Goal: Task Accomplishment & Management: Manage account settings

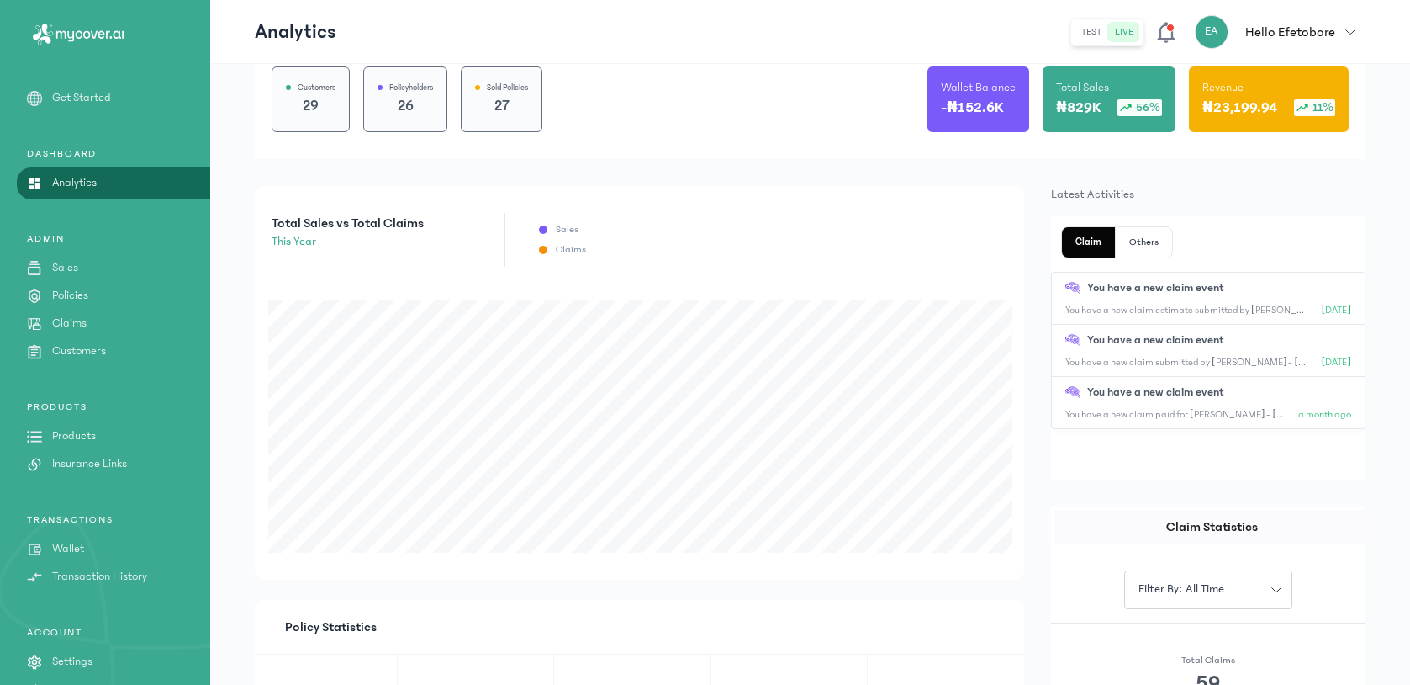
scroll to position [206, 0]
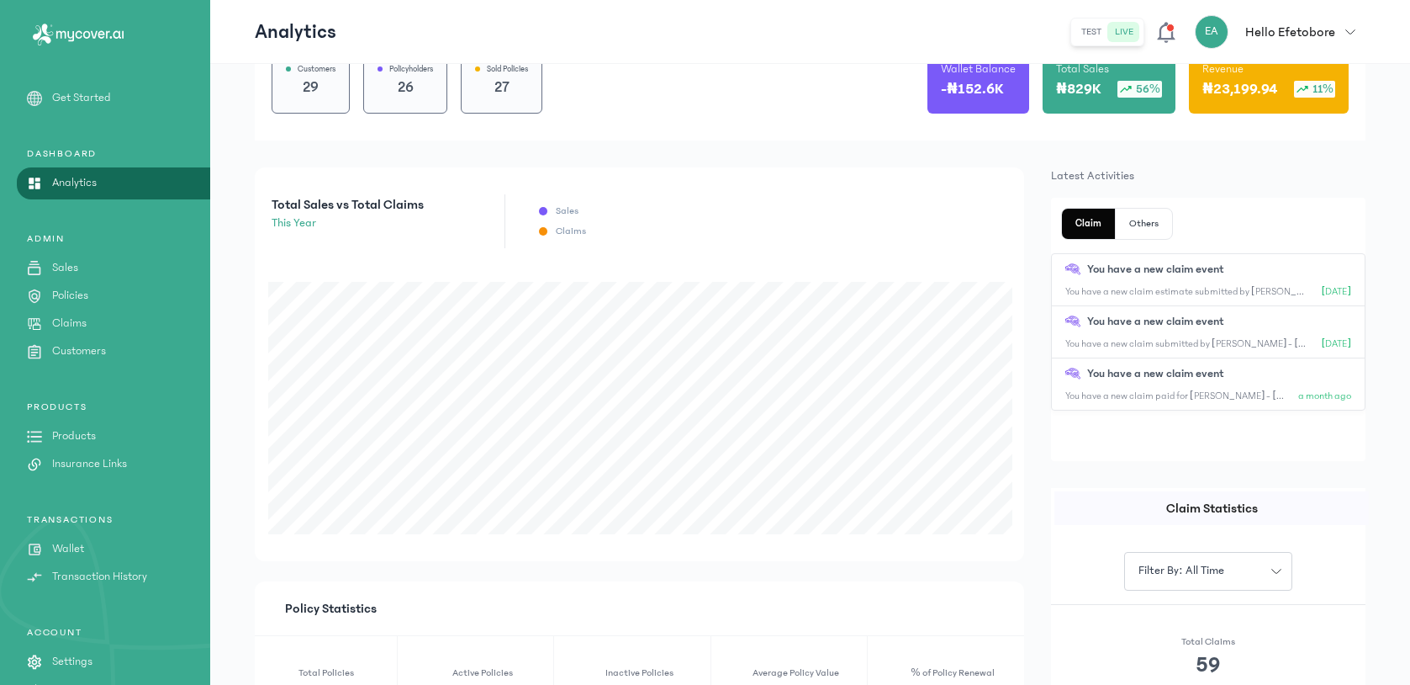
click at [88, 322] on link "Claims" at bounding box center [105, 324] width 210 height 18
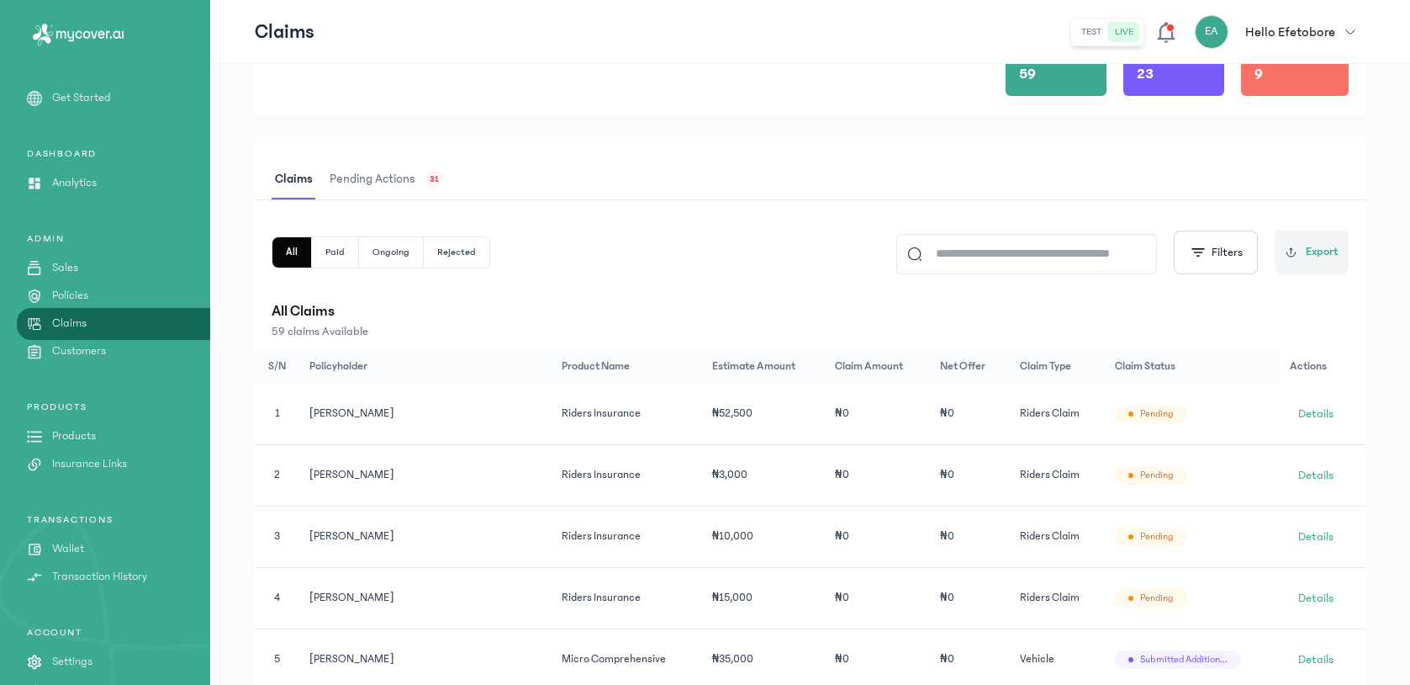
scroll to position [309, 0]
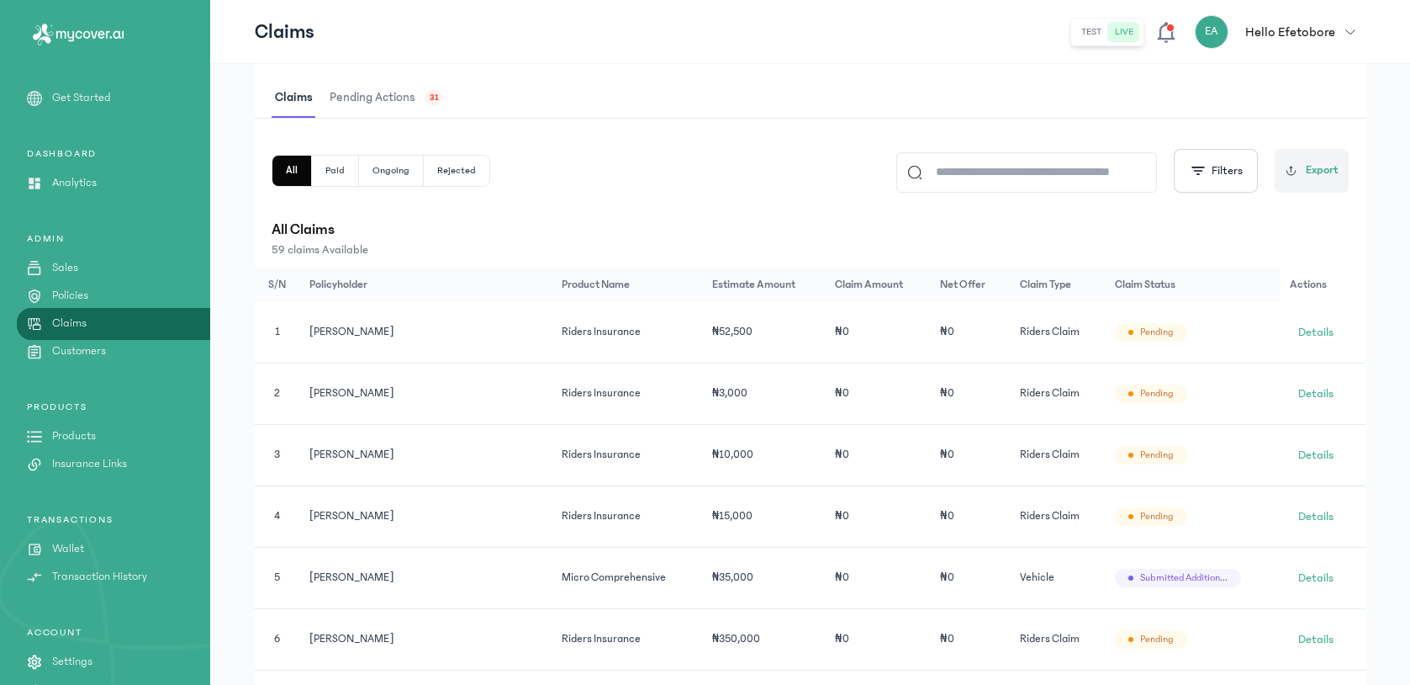
click at [406, 101] on span "Pending actions" at bounding box center [372, 98] width 93 height 40
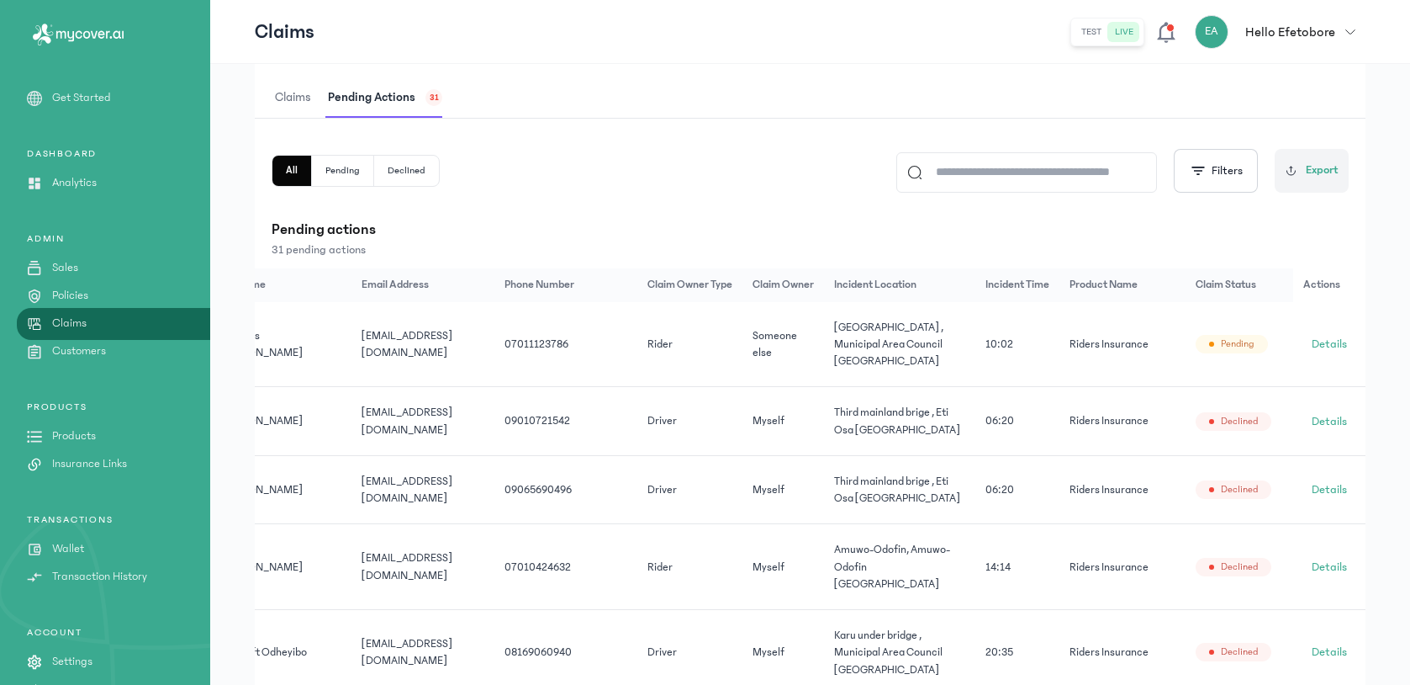
scroll to position [0, 156]
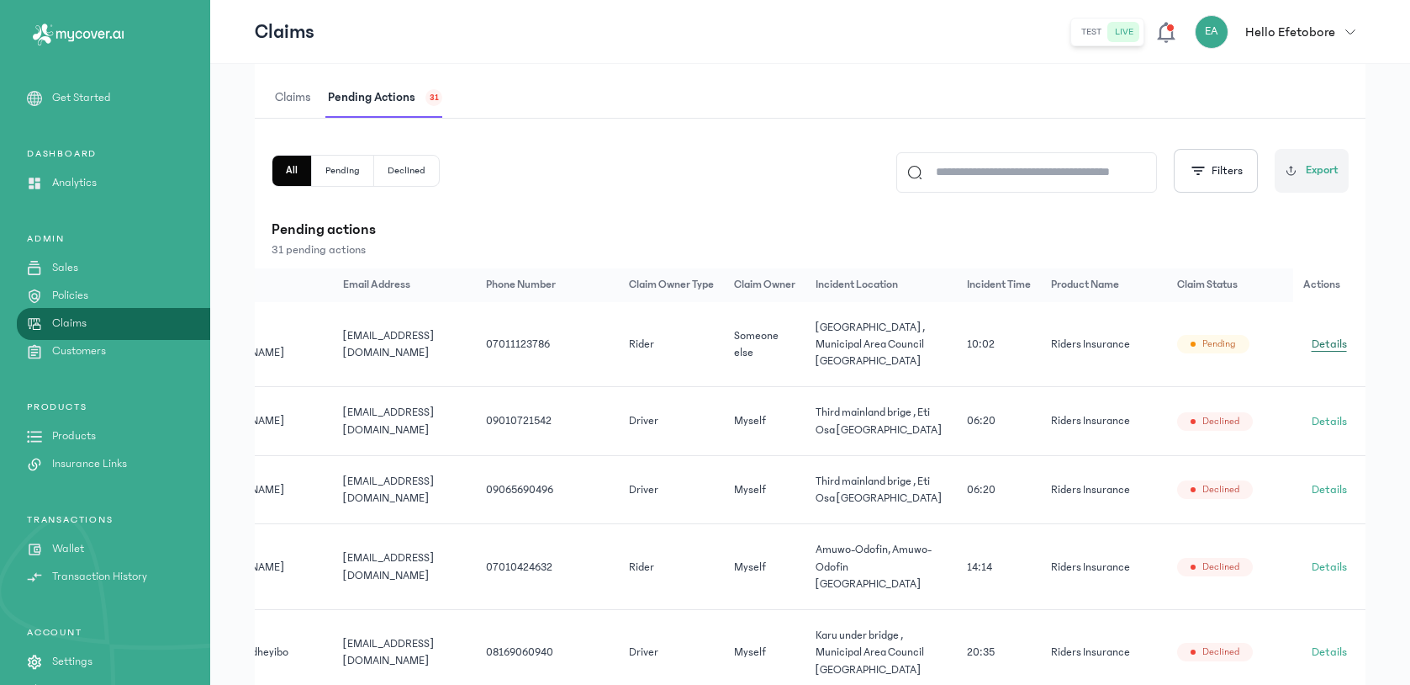
click at [1331, 348] on span "Details" at bounding box center [1329, 344] width 35 height 17
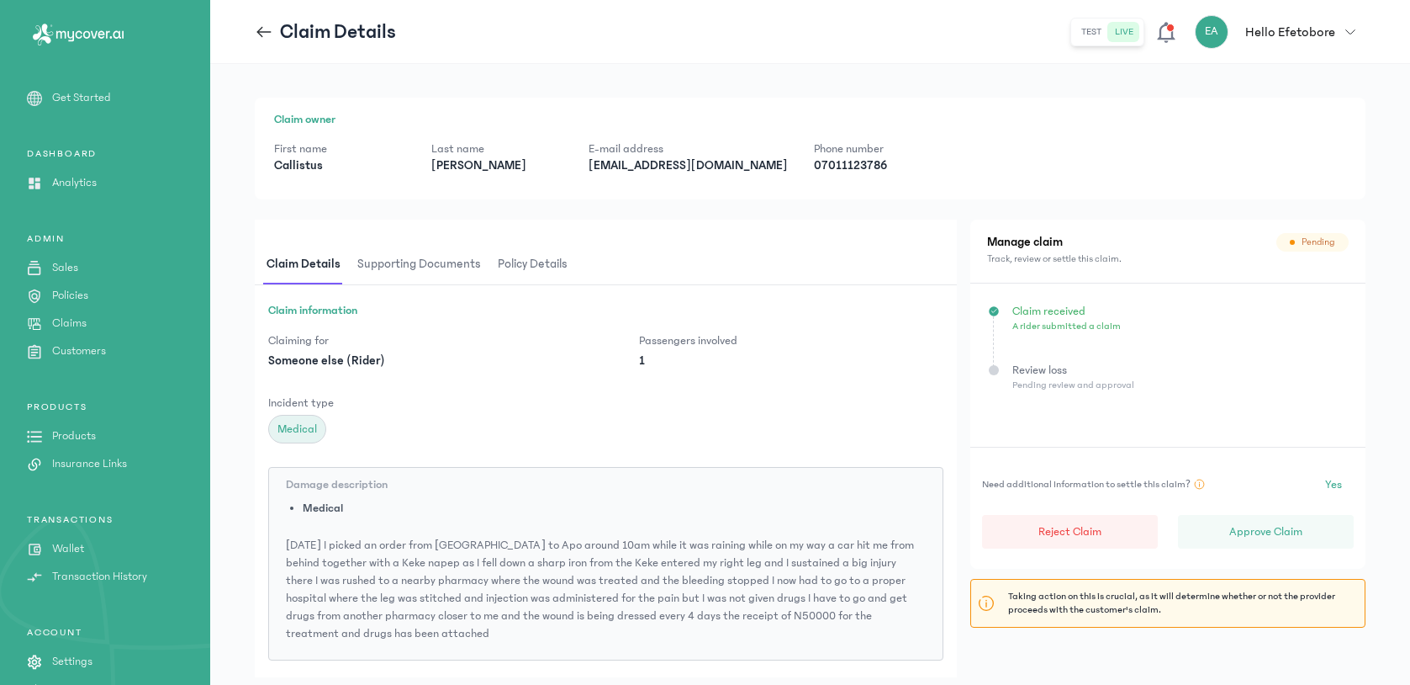
click at [526, 260] on span "Policy details" at bounding box center [533, 265] width 77 height 40
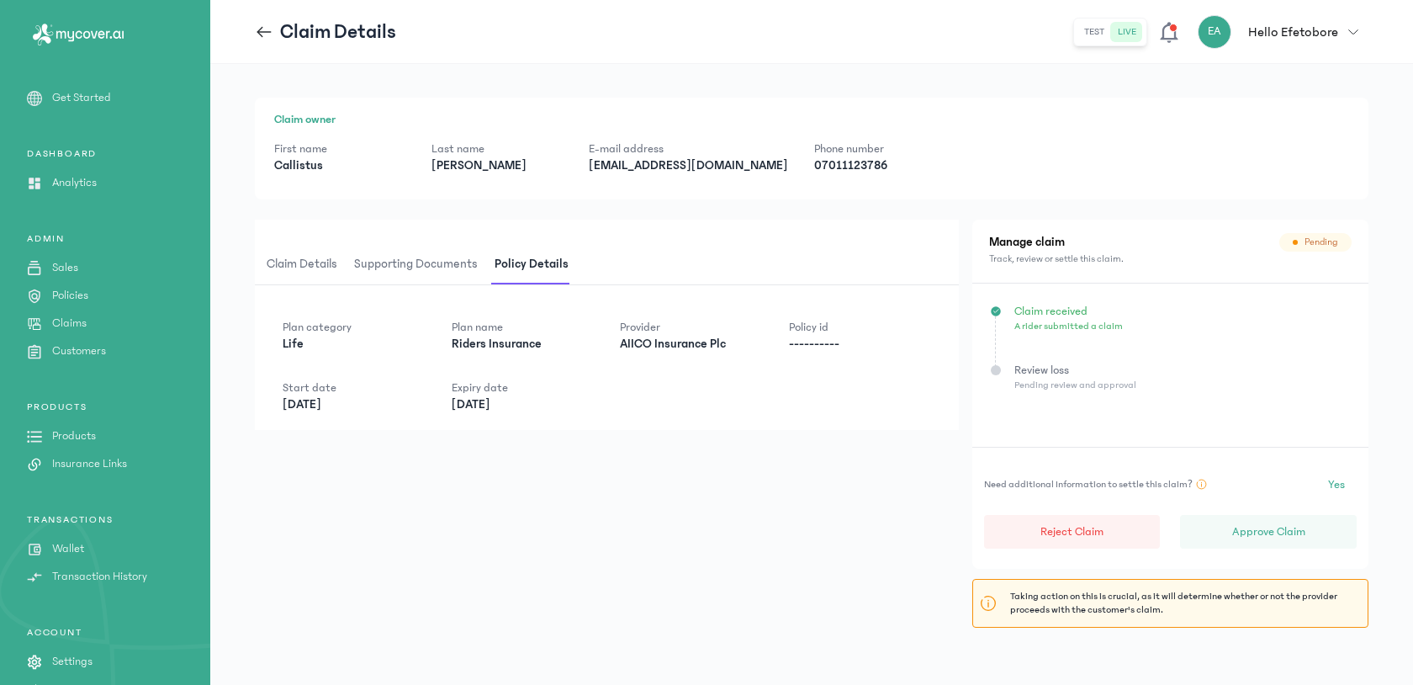
click at [452, 249] on span "Supporting documents" at bounding box center [416, 265] width 130 height 40
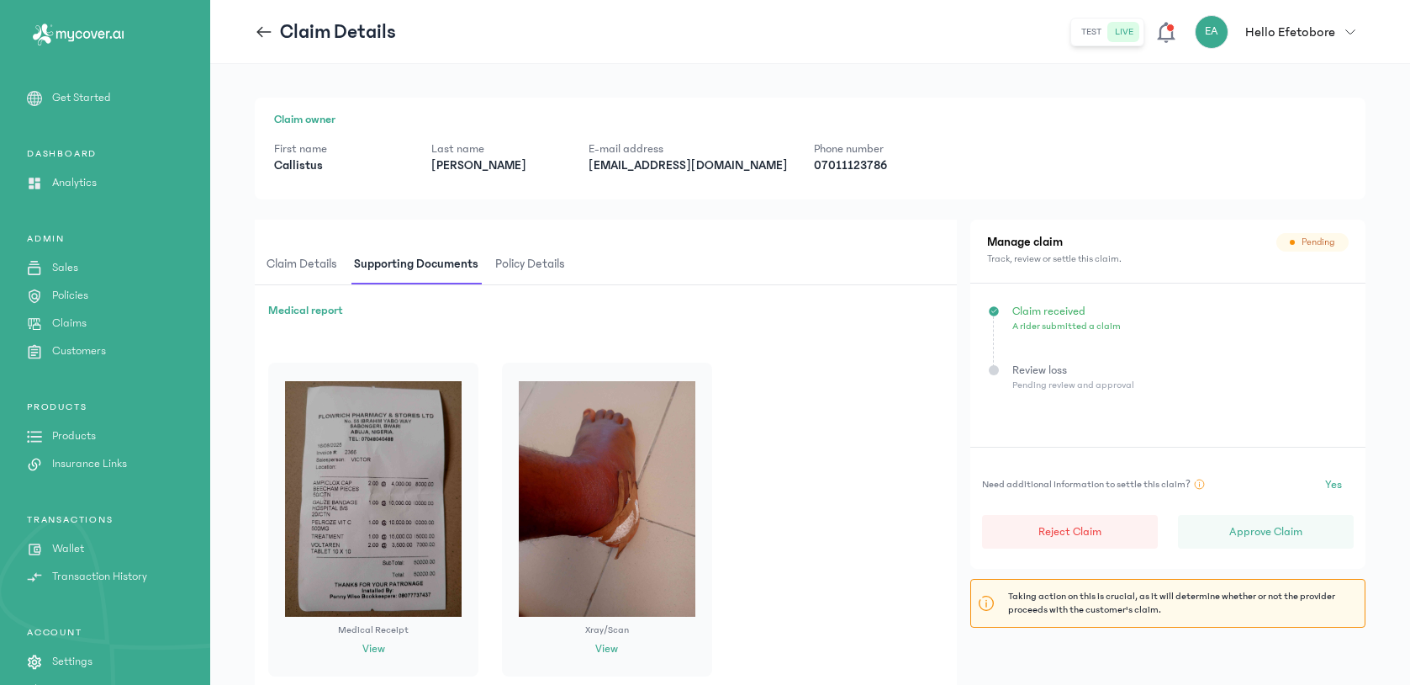
click at [291, 254] on span "Claim details" at bounding box center [301, 265] width 77 height 40
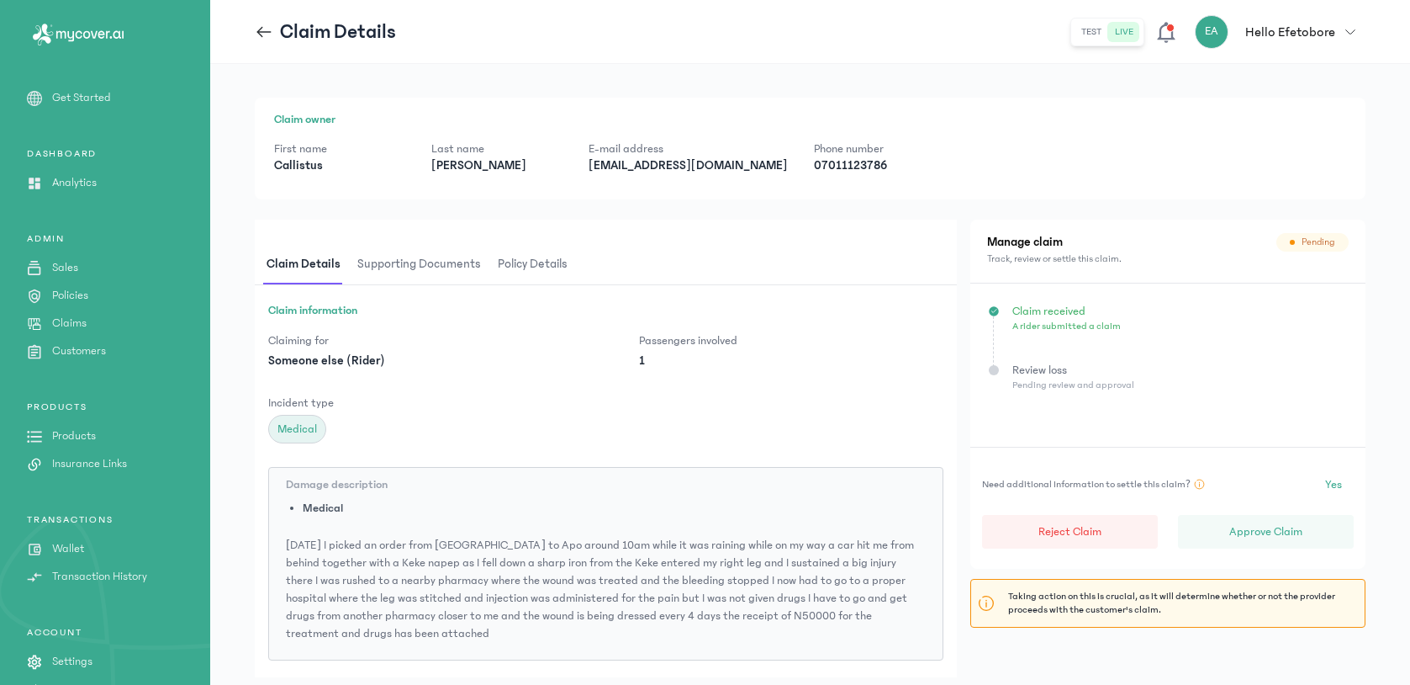
click at [621, 164] on p "[EMAIL_ADDRESS][DOMAIN_NAME]" at bounding box center [688, 165] width 198 height 17
copy p "[EMAIL_ADDRESS][DOMAIN_NAME]"
click at [1268, 523] on p "Approve Claim" at bounding box center [1266, 531] width 73 height 17
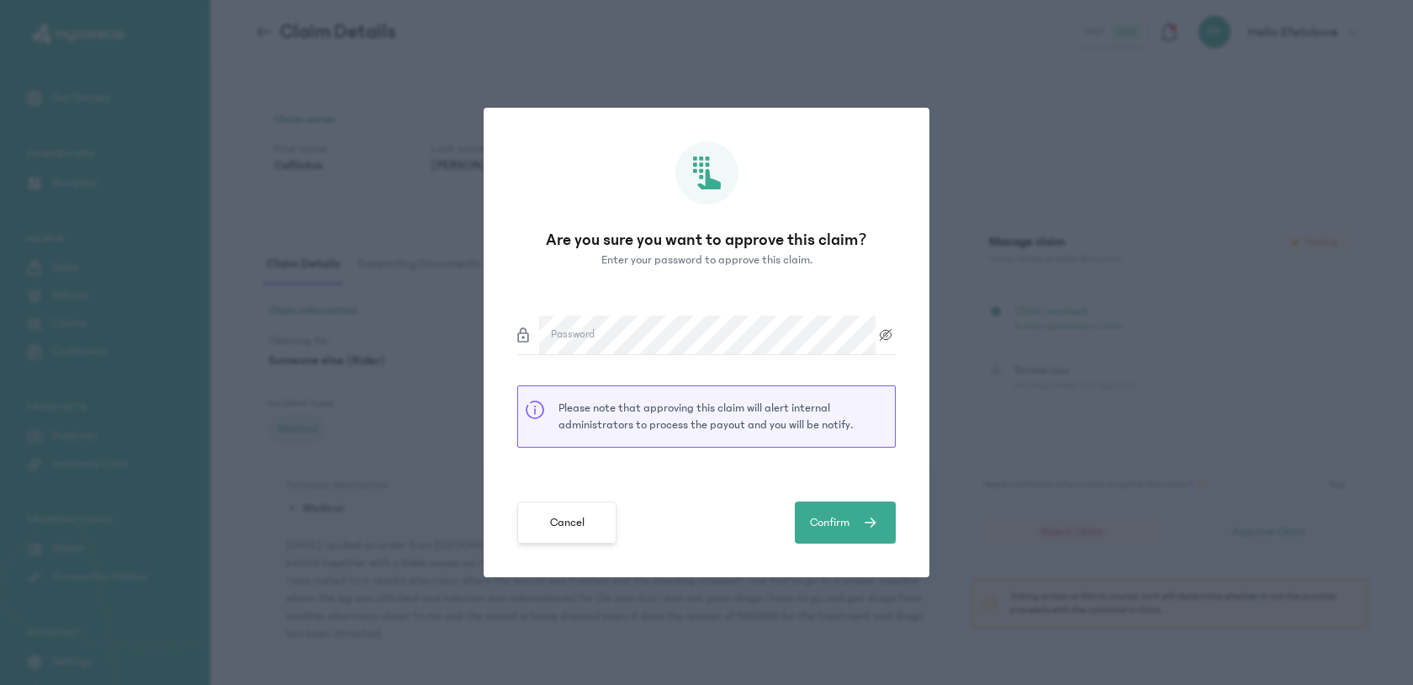
click at [566, 529] on span "Cancel" at bounding box center [567, 523] width 34 height 18
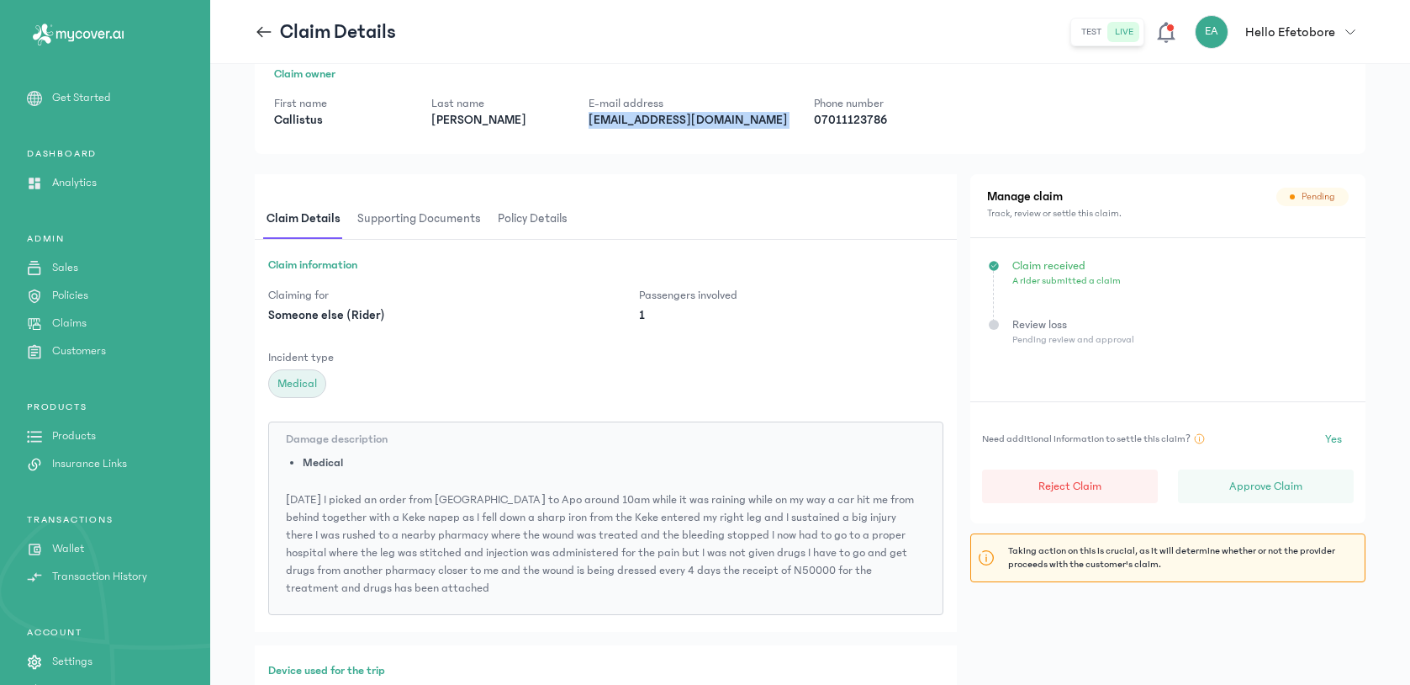
scroll to position [24, 0]
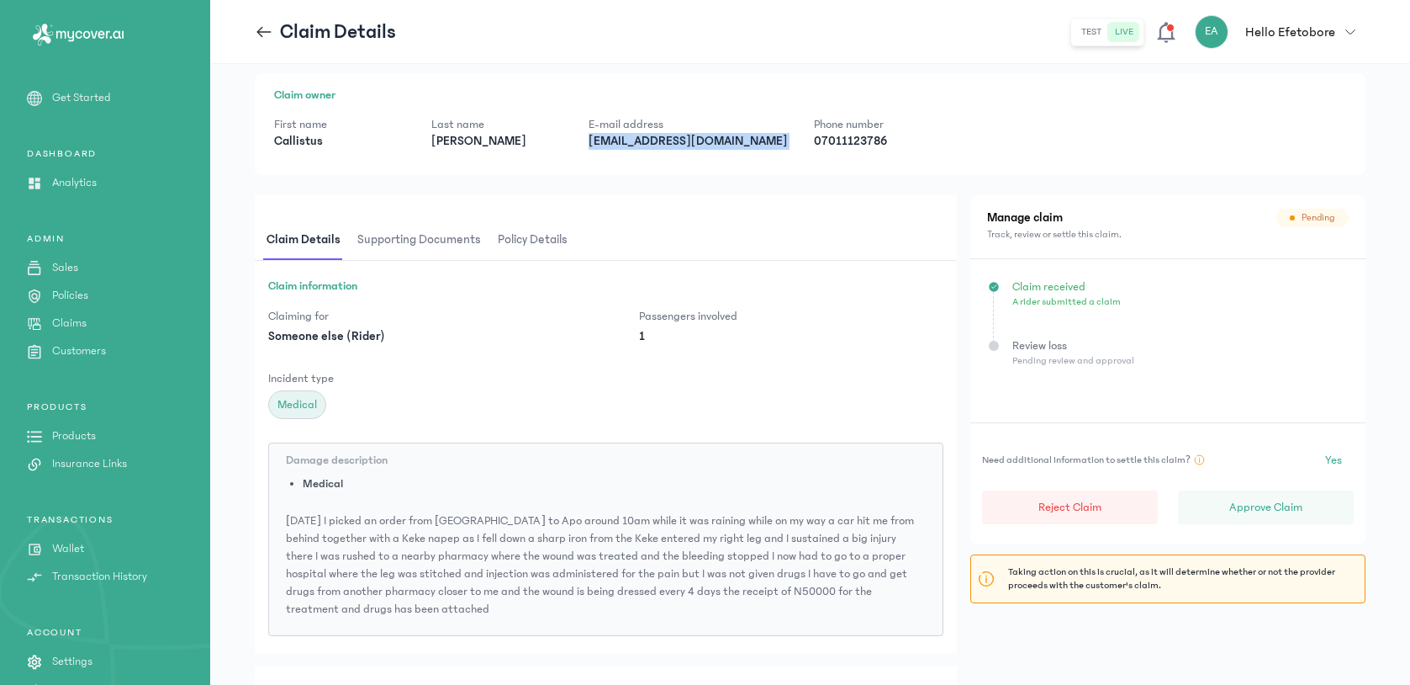
click at [436, 243] on span "Supporting documents" at bounding box center [419, 240] width 130 height 40
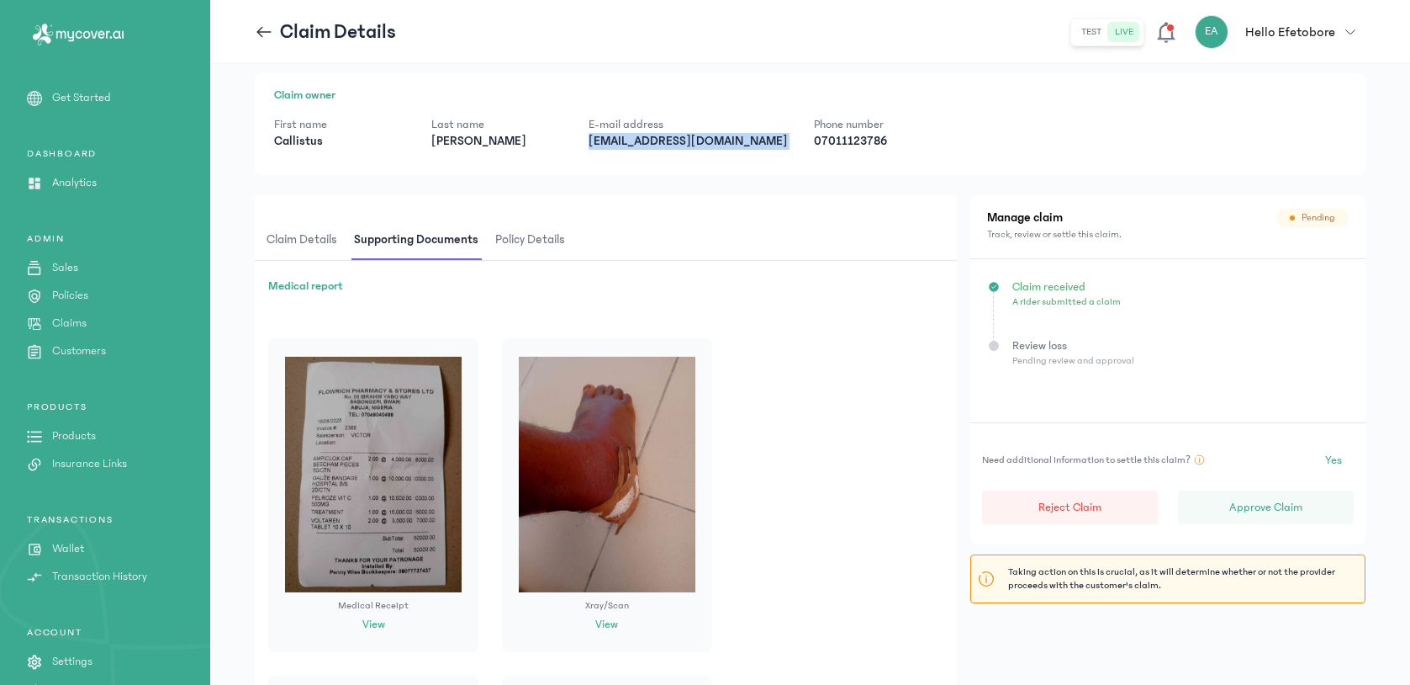
click at [537, 254] on span "Policy details" at bounding box center [530, 240] width 77 height 40
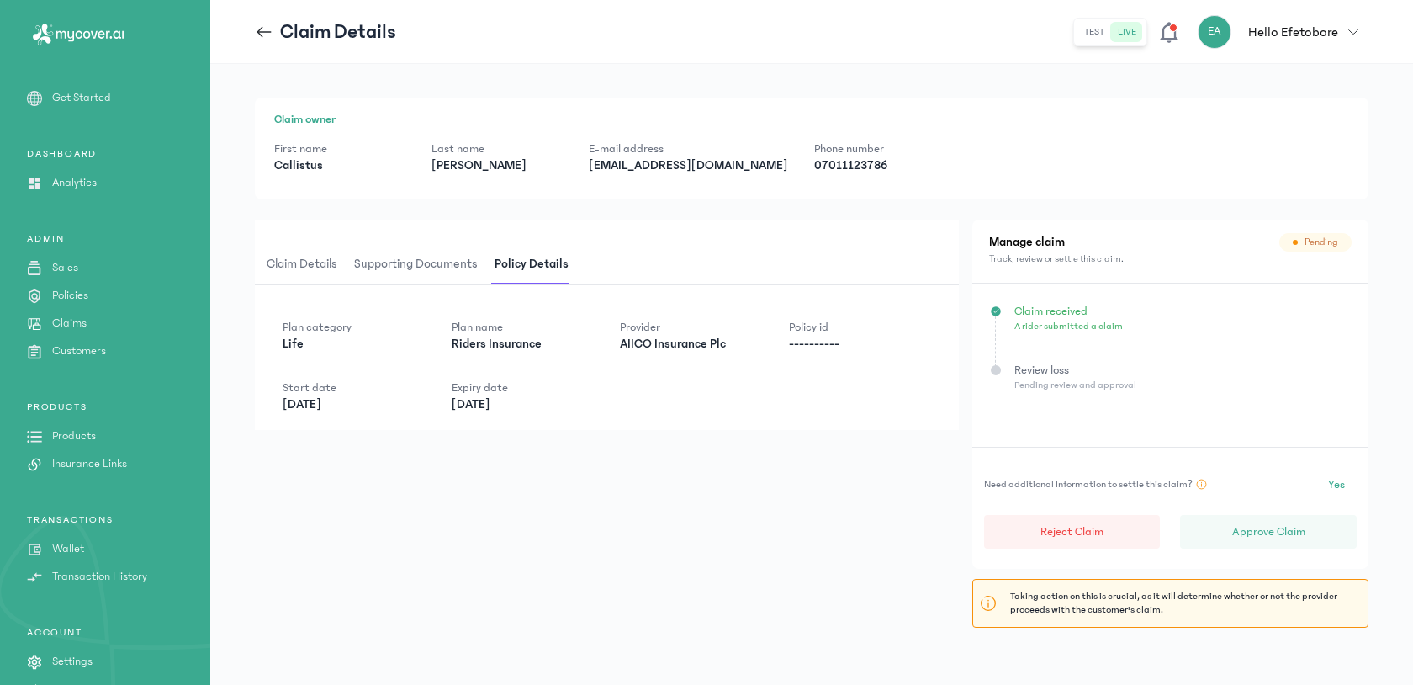
click at [302, 241] on div "Claim details Supporting documents Policy details" at bounding box center [607, 253] width 704 height 66
click at [304, 262] on span "Claim details" at bounding box center [301, 265] width 77 height 40
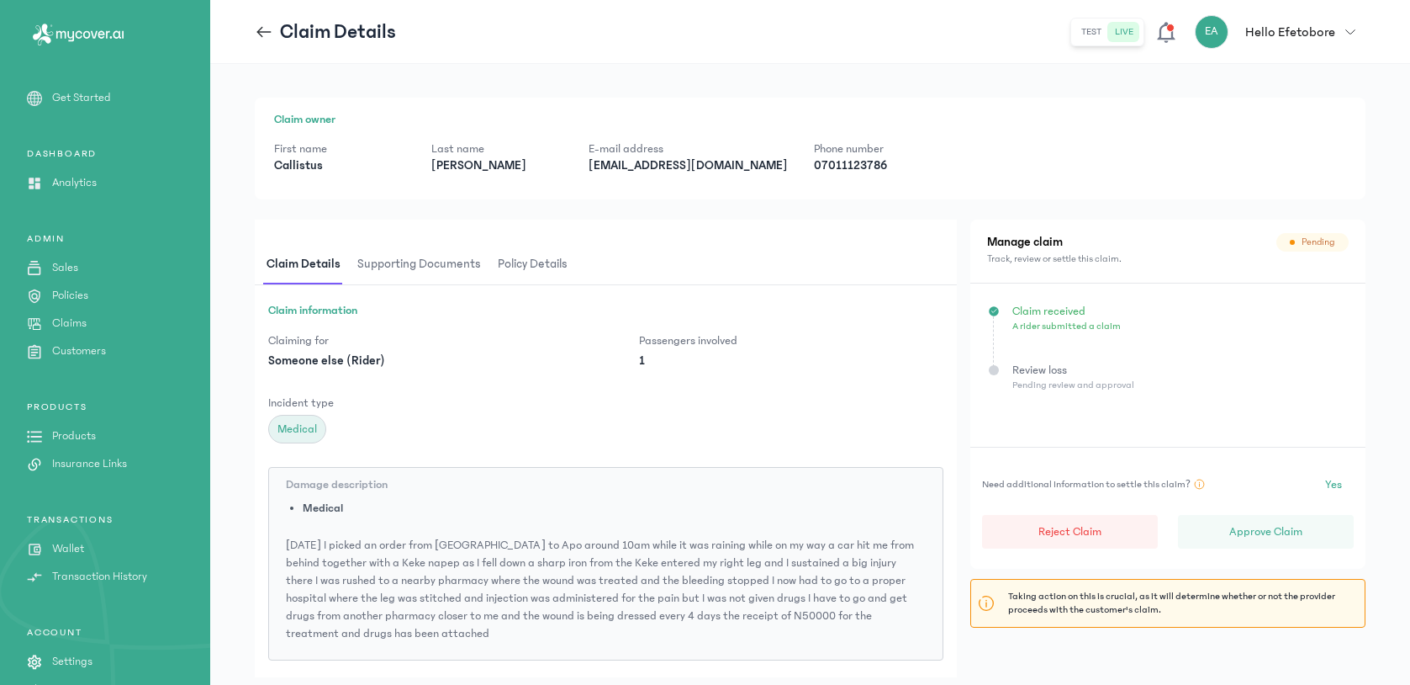
click at [439, 246] on span "Supporting documents" at bounding box center [419, 265] width 130 height 40
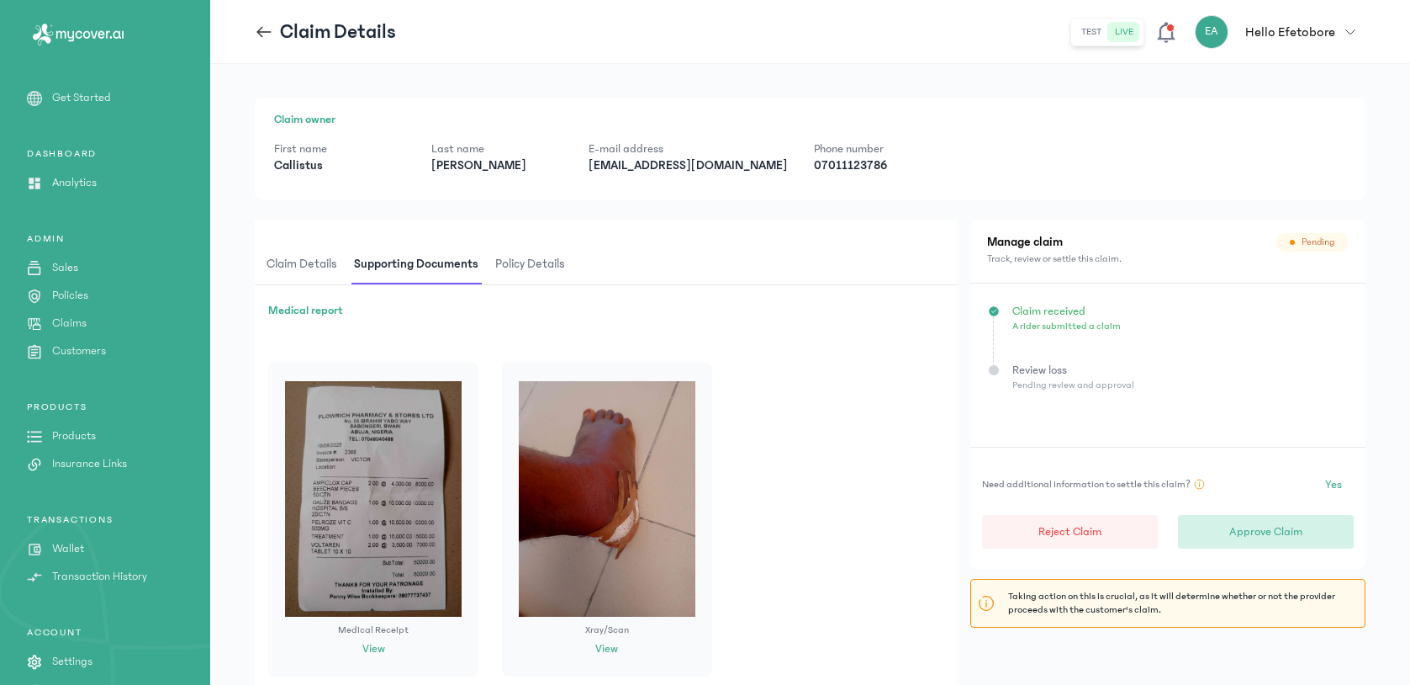
click at [1256, 526] on p "Approve Claim" at bounding box center [1266, 531] width 73 height 17
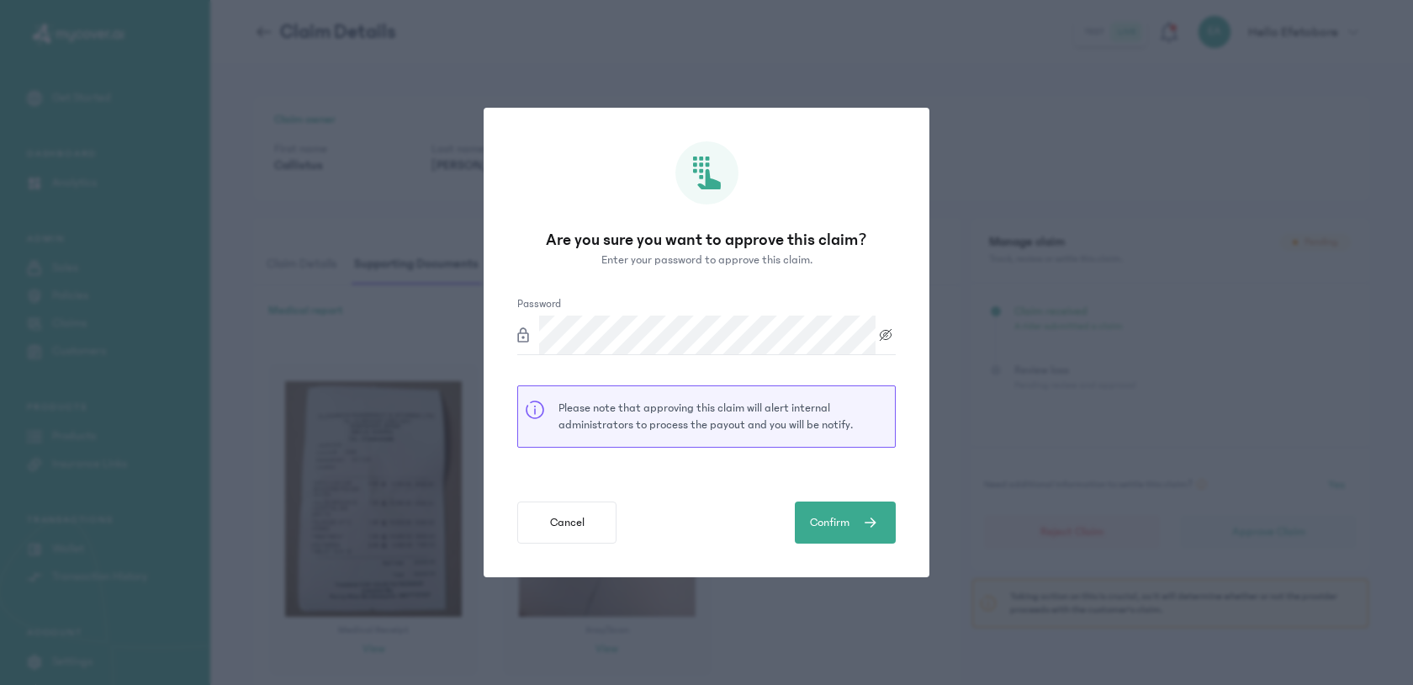
click at [841, 280] on div "Are you sure you want to approve this claim? Enter your password to approve thi…" at bounding box center [707, 343] width 446 height 470
click at [885, 339] on icon at bounding box center [888, 336] width 8 height 7
click at [885, 339] on icon at bounding box center [885, 335] width 11 height 9
click at [845, 510] on button "Confirm" at bounding box center [845, 522] width 101 height 42
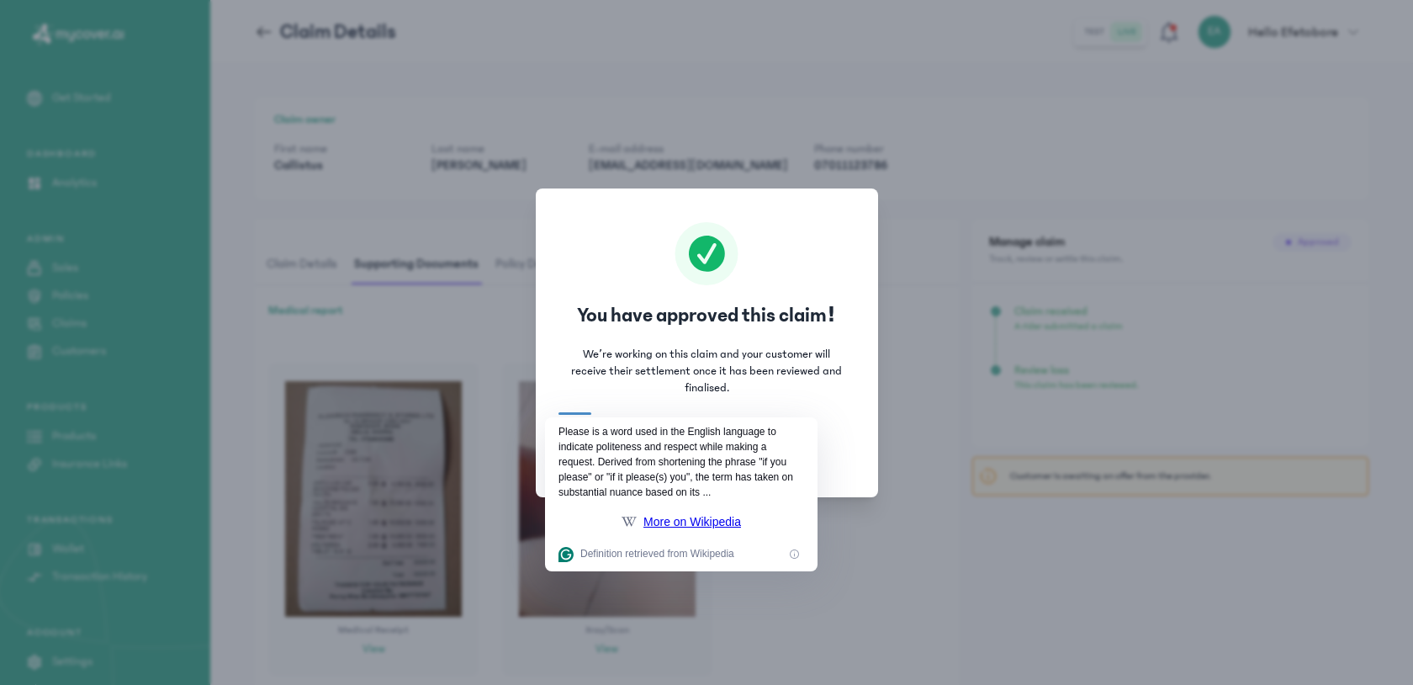
click at [833, 468] on div "You have approved this claim! We’re working on this claim and your customer wil…" at bounding box center [707, 342] width 342 height 309
click at [837, 422] on div "You have approved this claim! We’re working on this claim and your customer wil…" at bounding box center [707, 342] width 342 height 309
click at [855, 437] on div "You have approved this claim! We’re working on this claim and your customer wil…" at bounding box center [707, 342] width 342 height 309
click at [560, 391] on div "You have approved this claim! We’re working on this claim and your customer wil…" at bounding box center [707, 342] width 342 height 309
click at [578, 410] on div "You have approved this claim! We’re working on this claim and your customer wil…" at bounding box center [707, 342] width 342 height 309
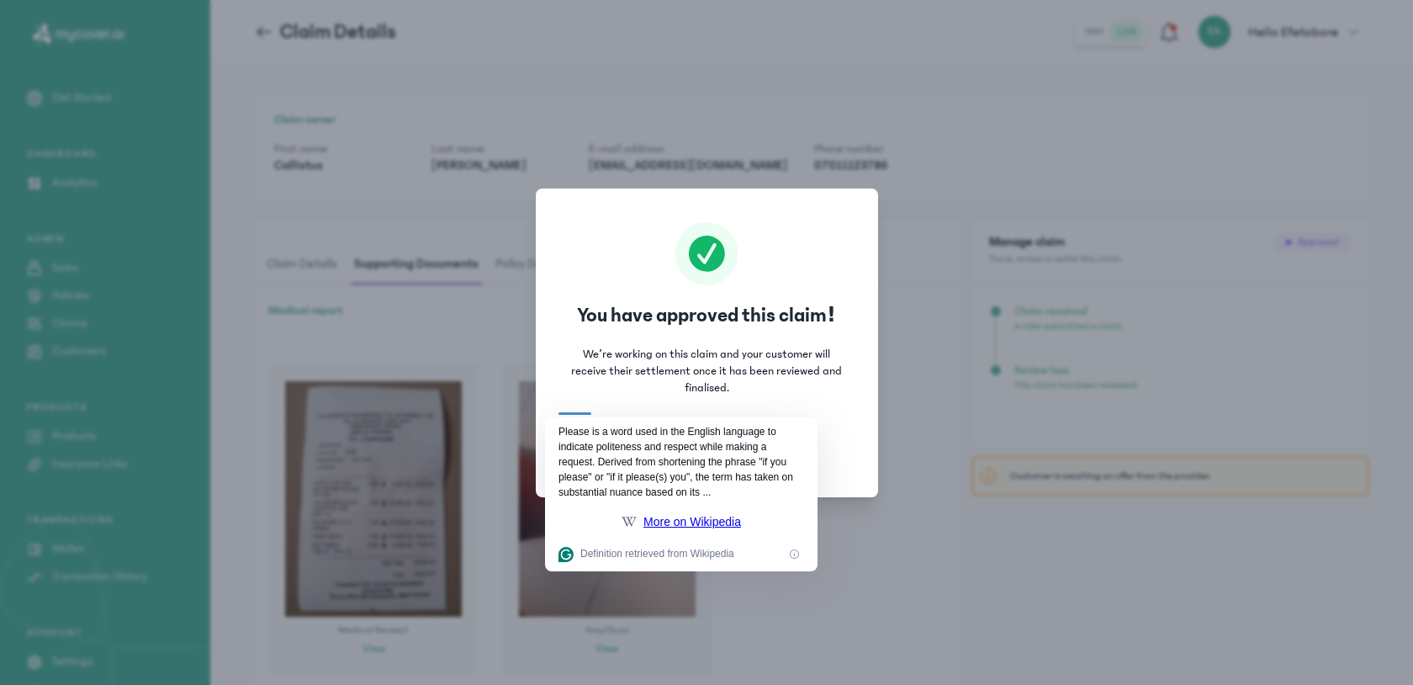
click at [578, 410] on div "You have approved this claim! We’re working on this claim and your customer wil…" at bounding box center [707, 342] width 342 height 309
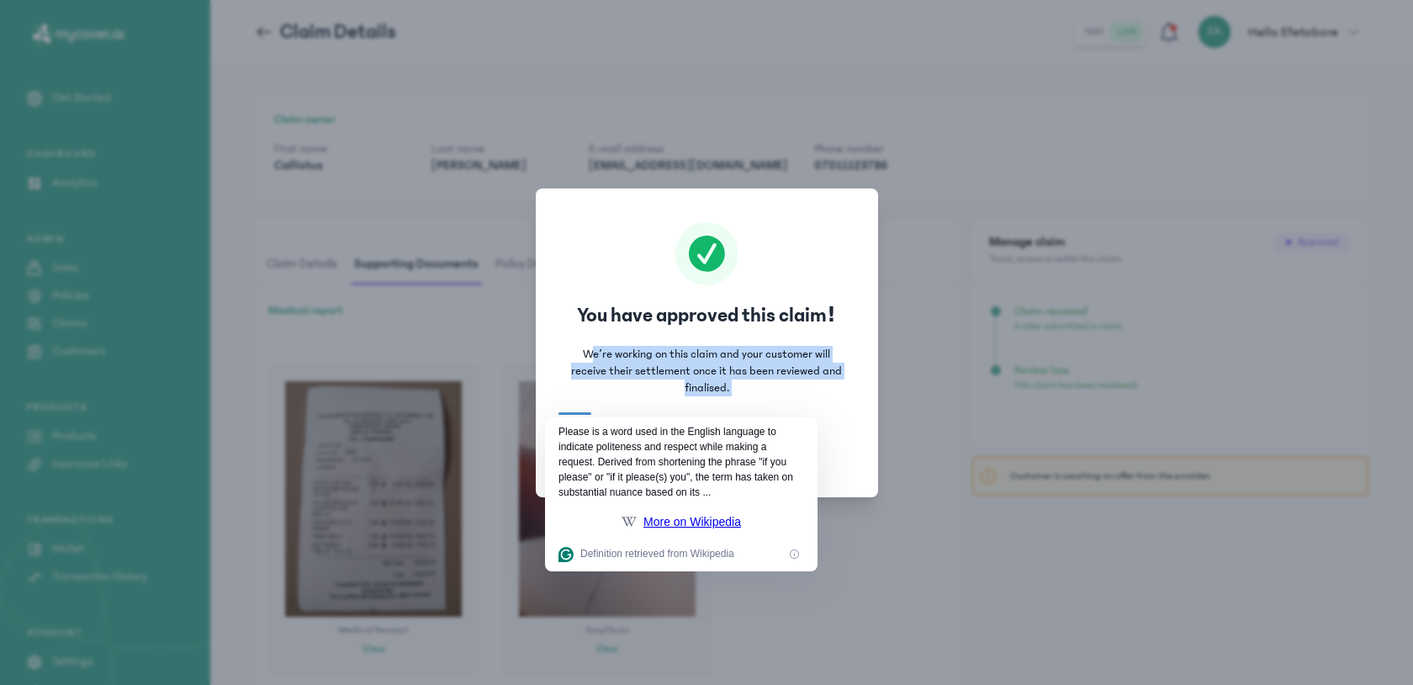
click at [578, 410] on div "You have approved this claim! We’re working on this claim and your customer wil…" at bounding box center [707, 342] width 342 height 309
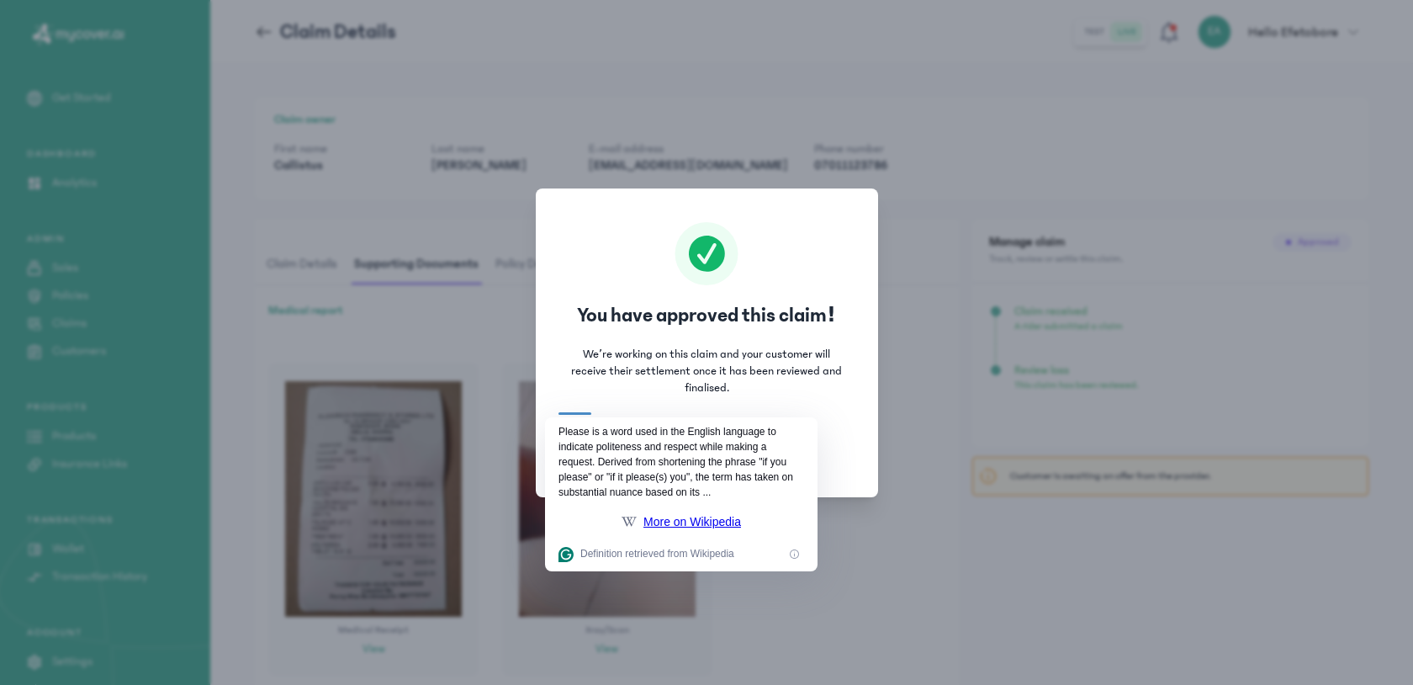
click at [924, 532] on div "You have approved this claim! We’re working on this claim and your customer wil…" at bounding box center [706, 342] width 1413 height 685
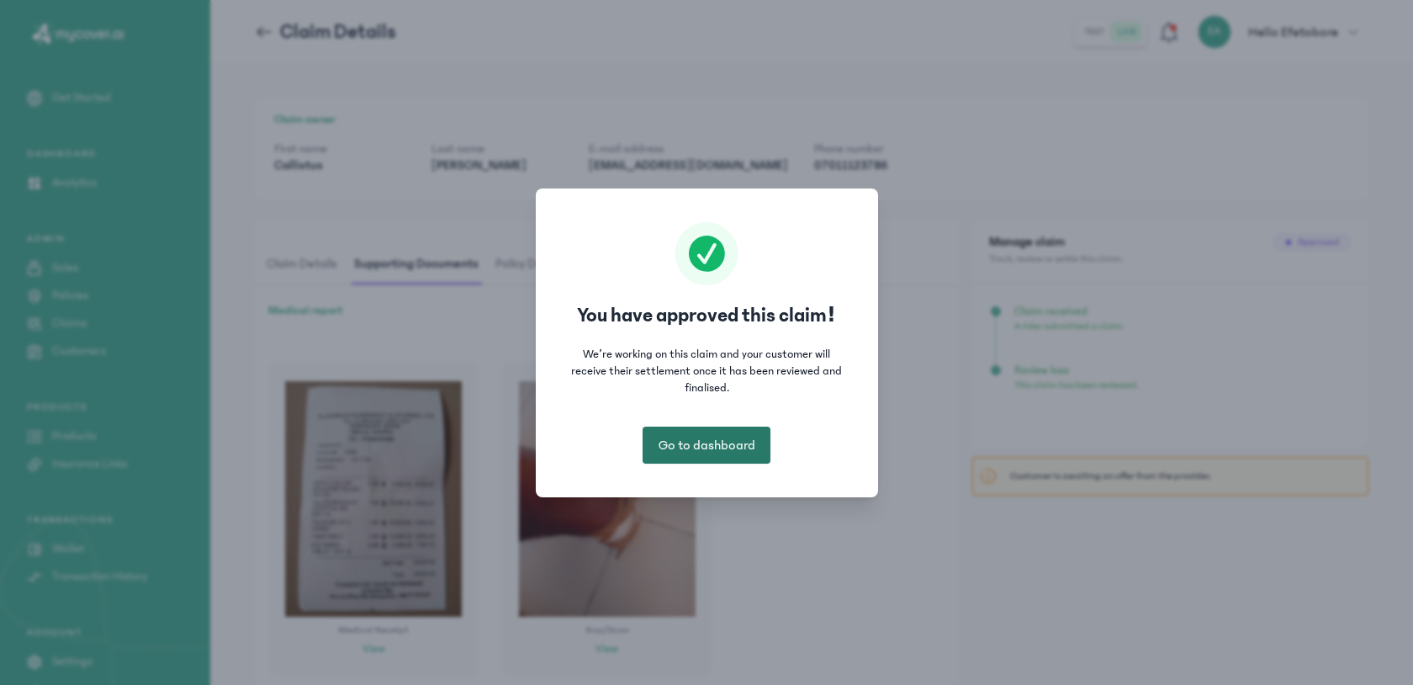
click at [732, 452] on span "Go to dashboard" at bounding box center [707, 445] width 97 height 20
